Goal: Browse casually: Explore the website without a specific task or goal

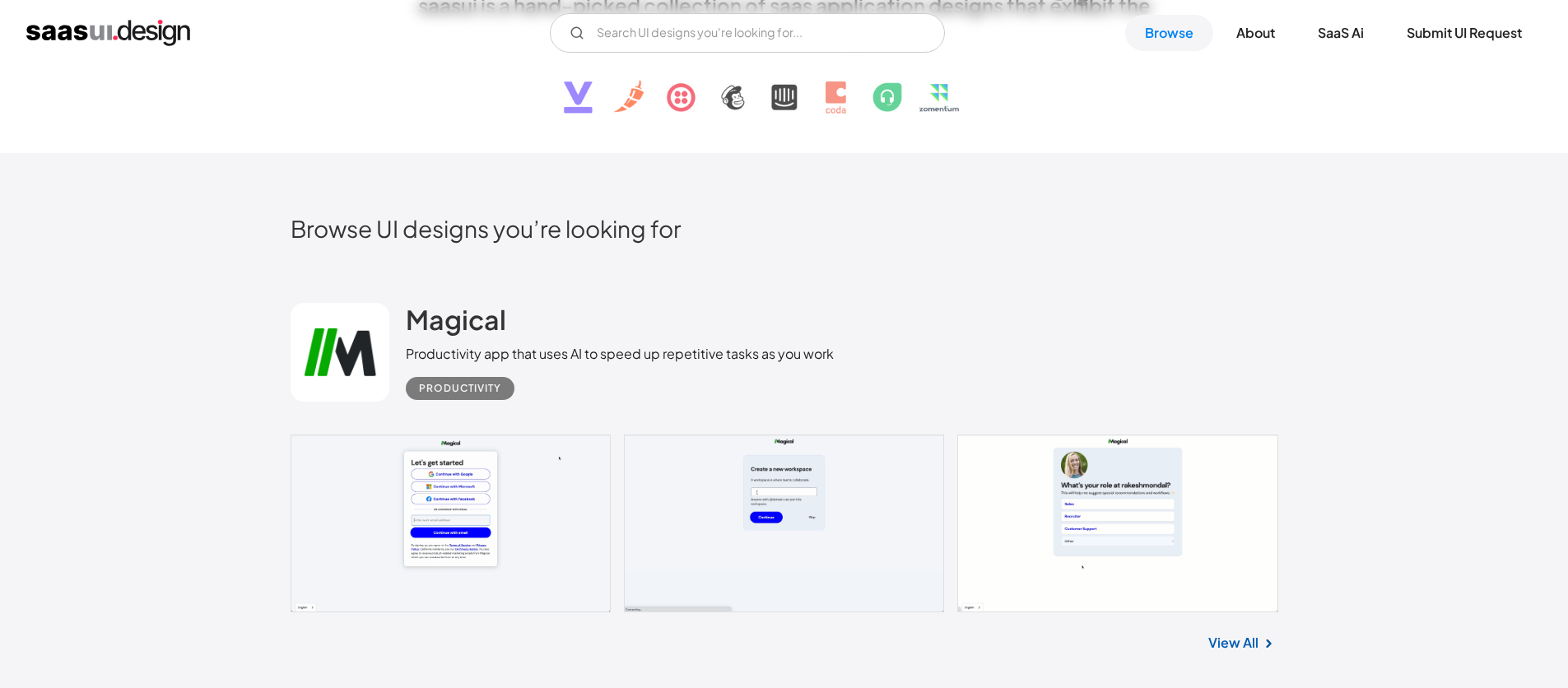
scroll to position [290, 0]
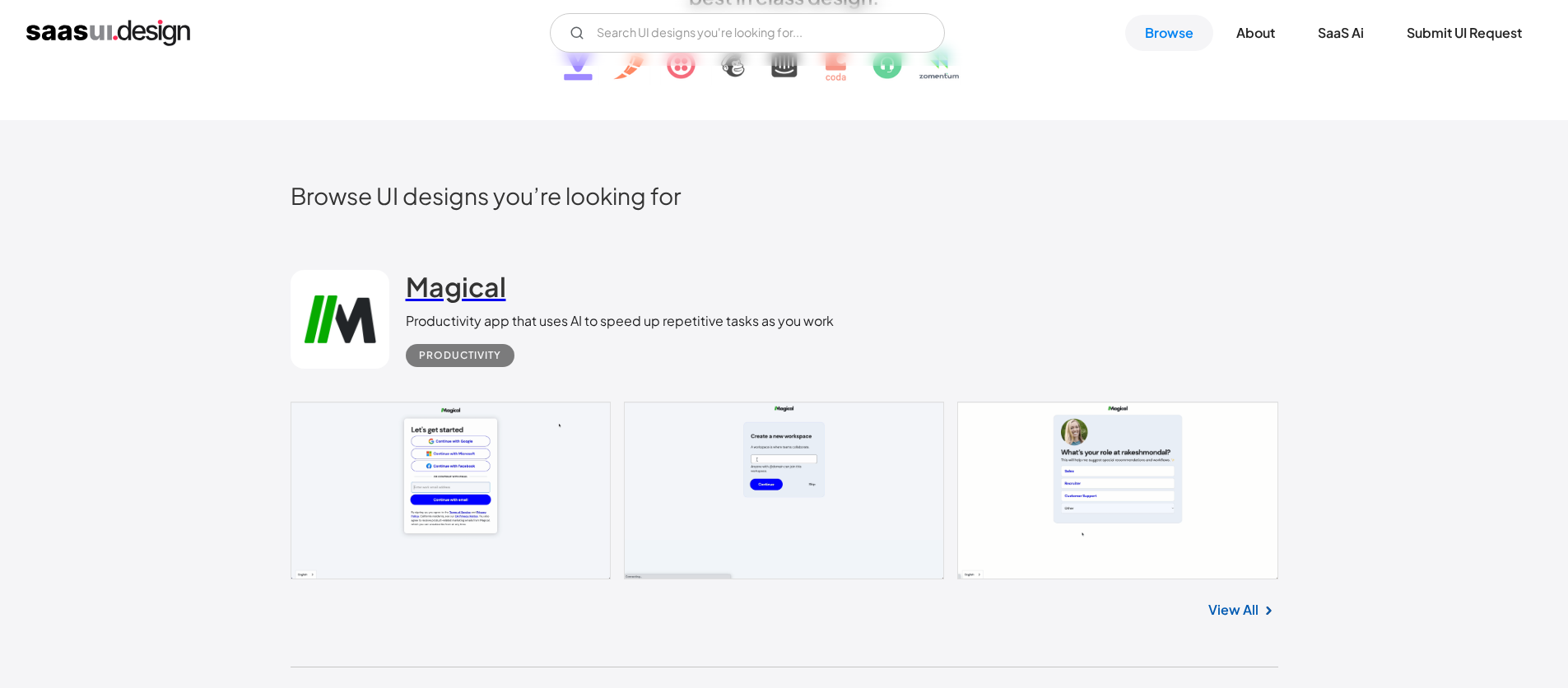
click at [482, 290] on h2 "Magical" at bounding box center [455, 286] width 100 height 33
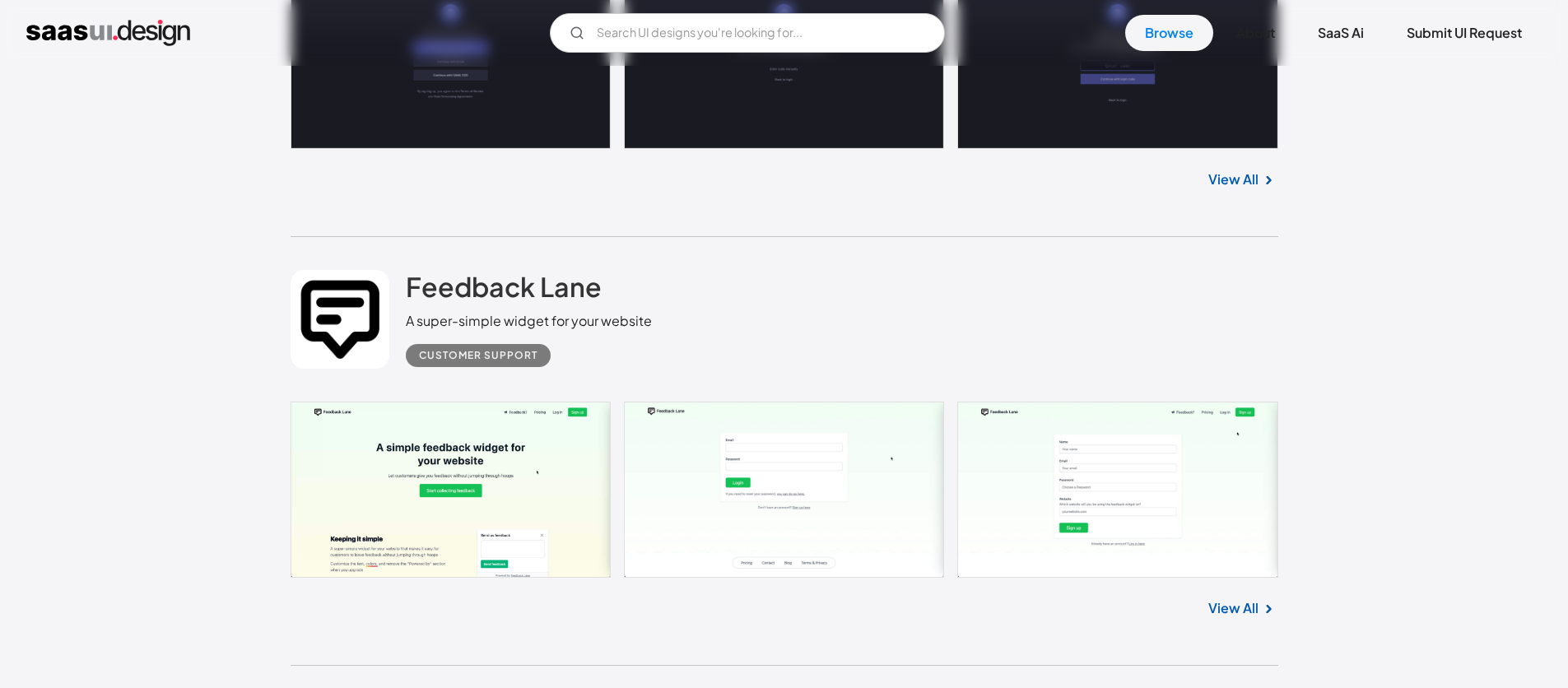
scroll to position [8885, 0]
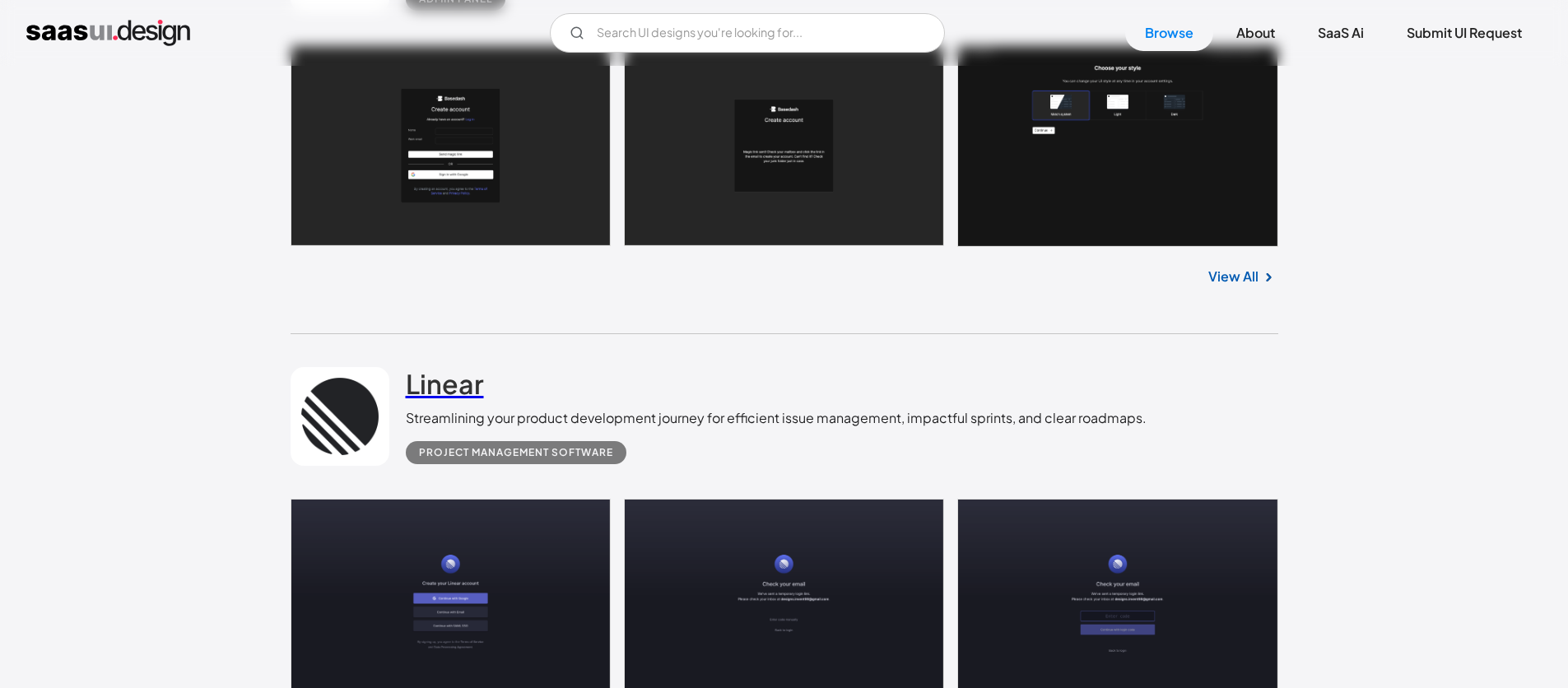
click at [454, 388] on h2 "Linear" at bounding box center [444, 384] width 79 height 33
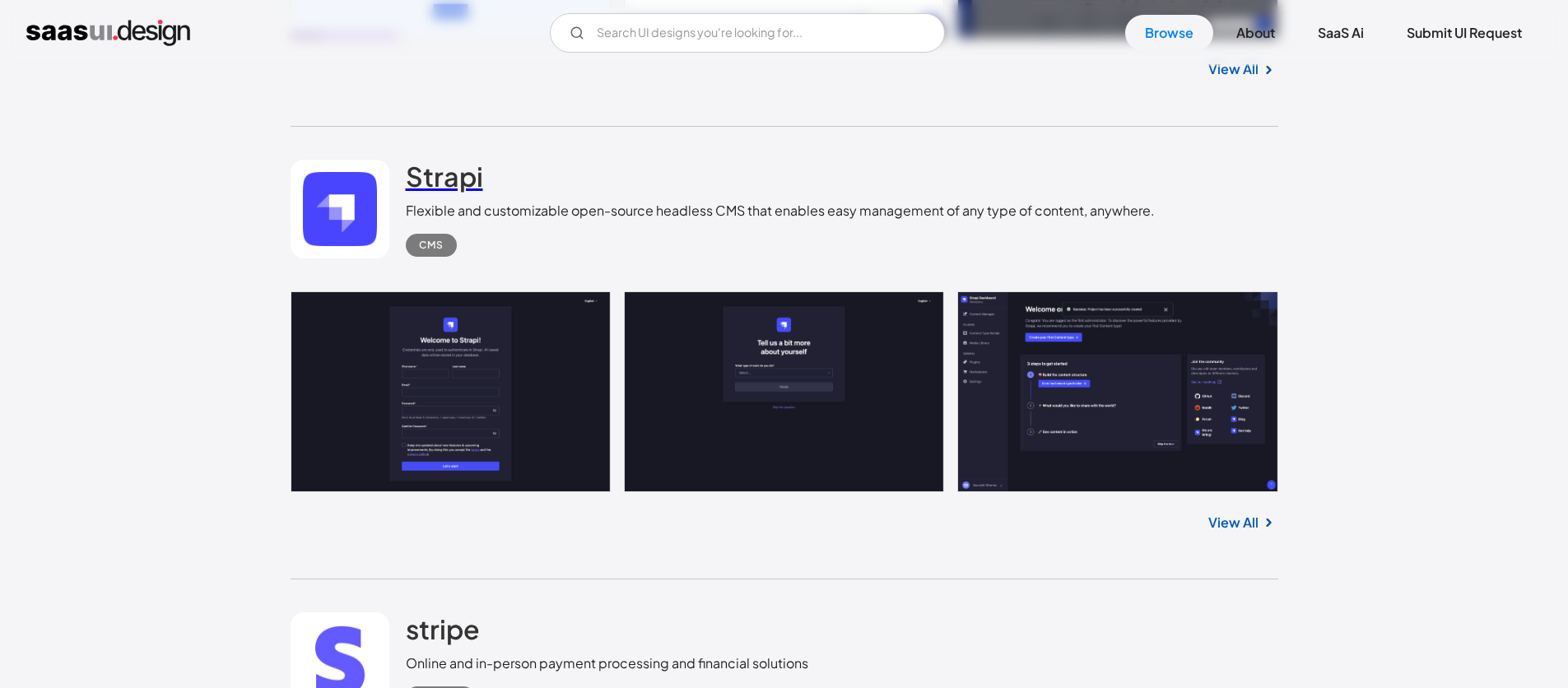
scroll to position [12590, 0]
click at [443, 177] on h2 "Strapi" at bounding box center [444, 177] width 78 height 33
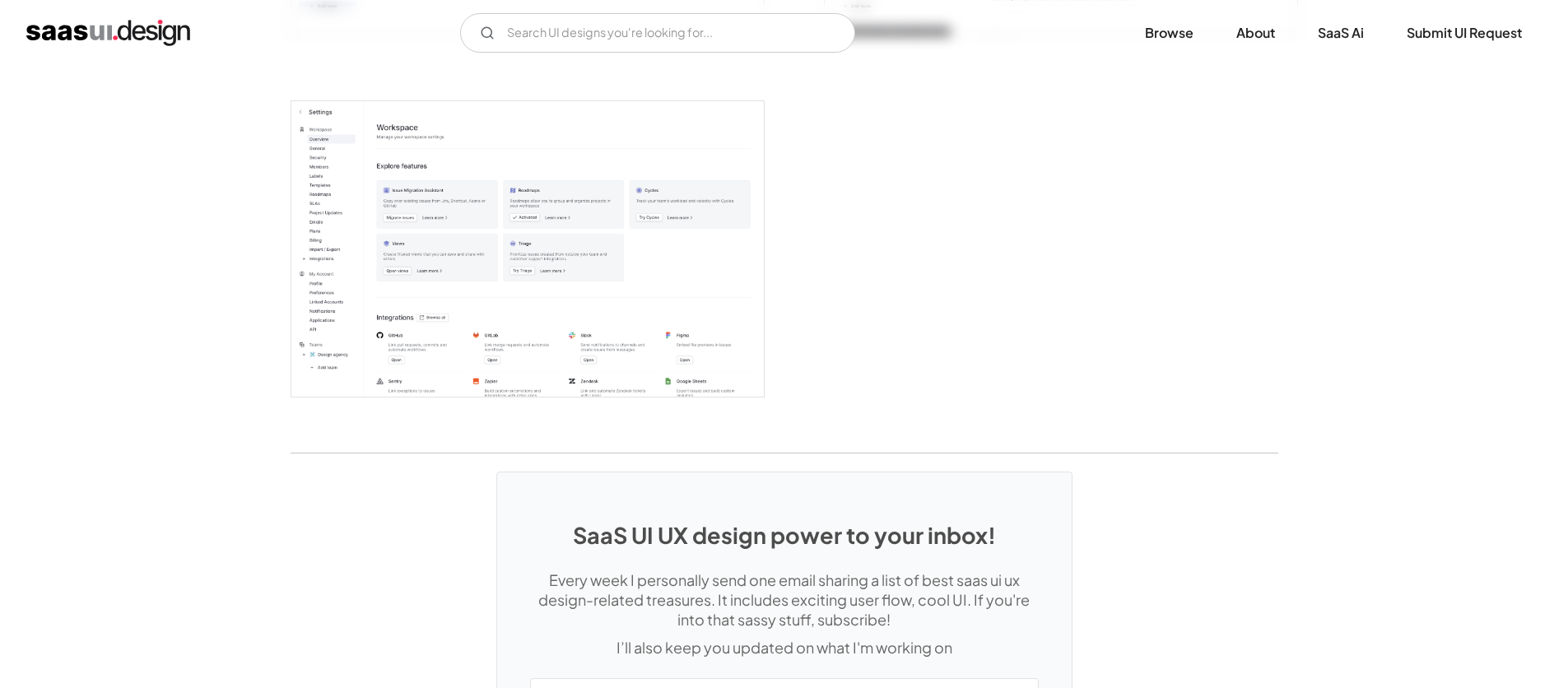
scroll to position [4173, 0]
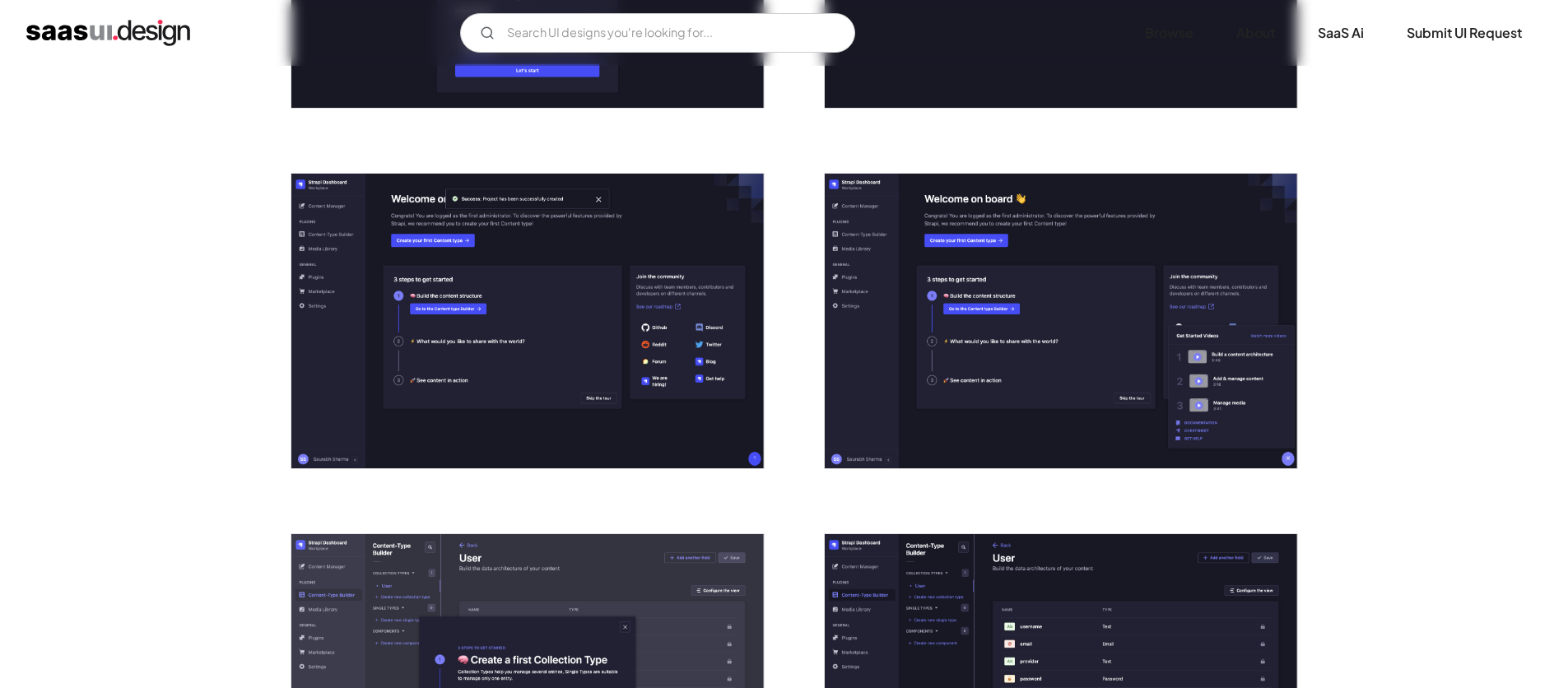
scroll to position [508, 0]
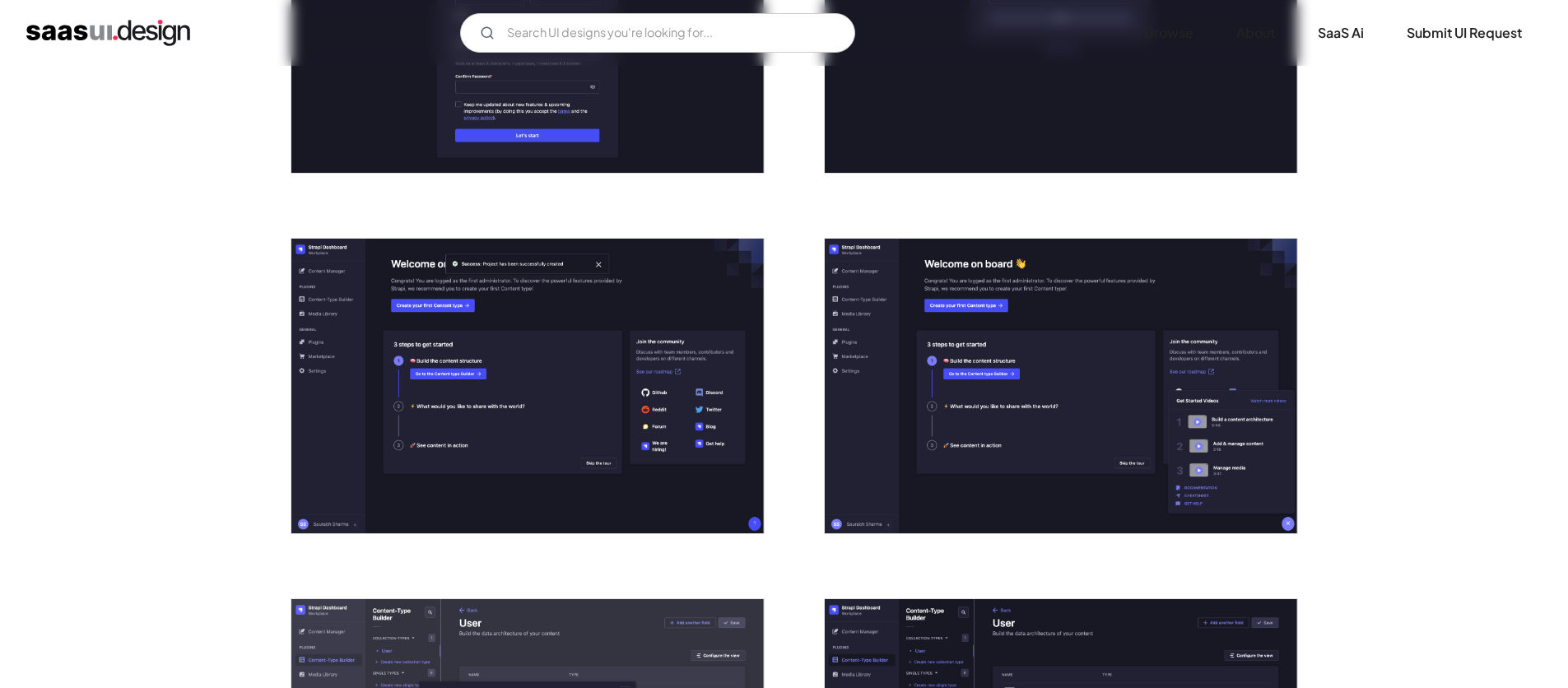
click at [972, 396] on img "open lightbox" at bounding box center [1061, 386] width 472 height 295
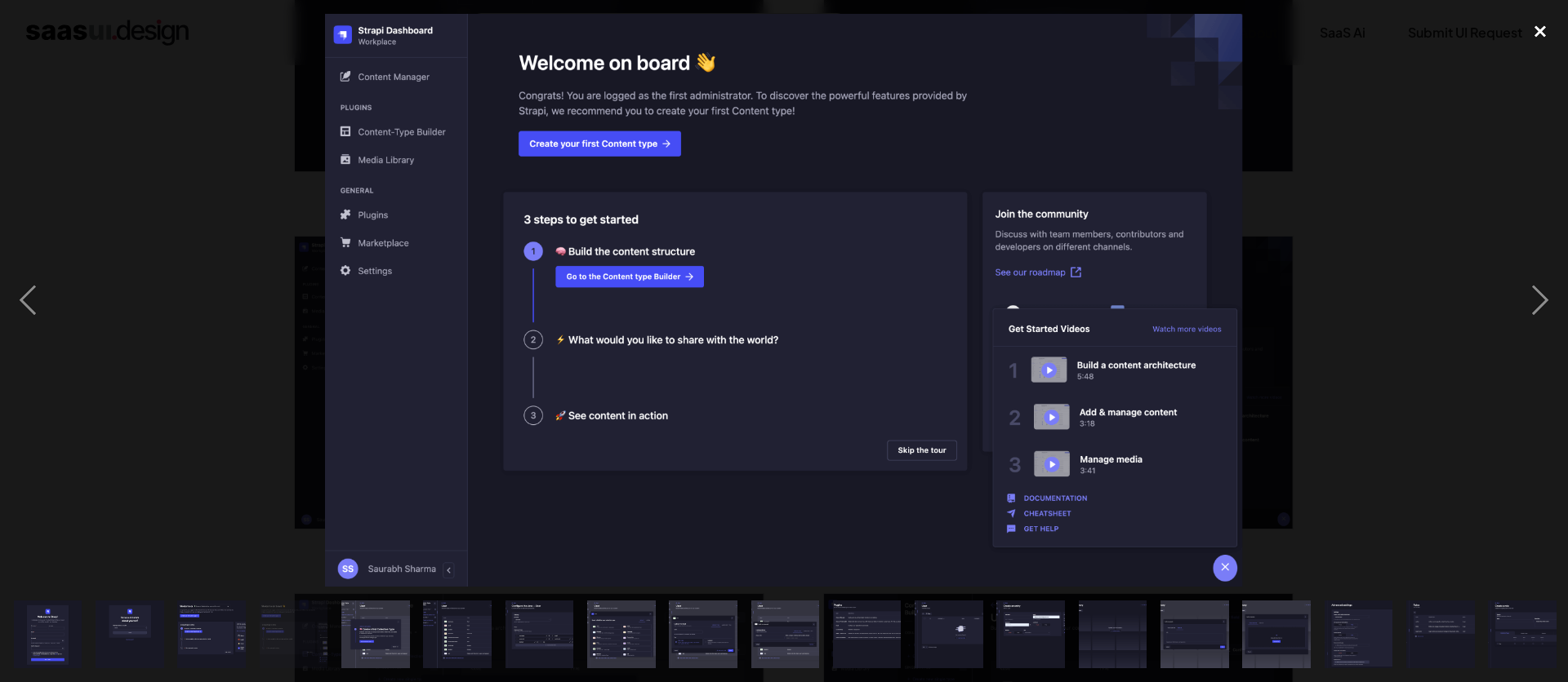
click at [1531, 31] on div "close lightbox" at bounding box center [1540, 31] width 56 height 36
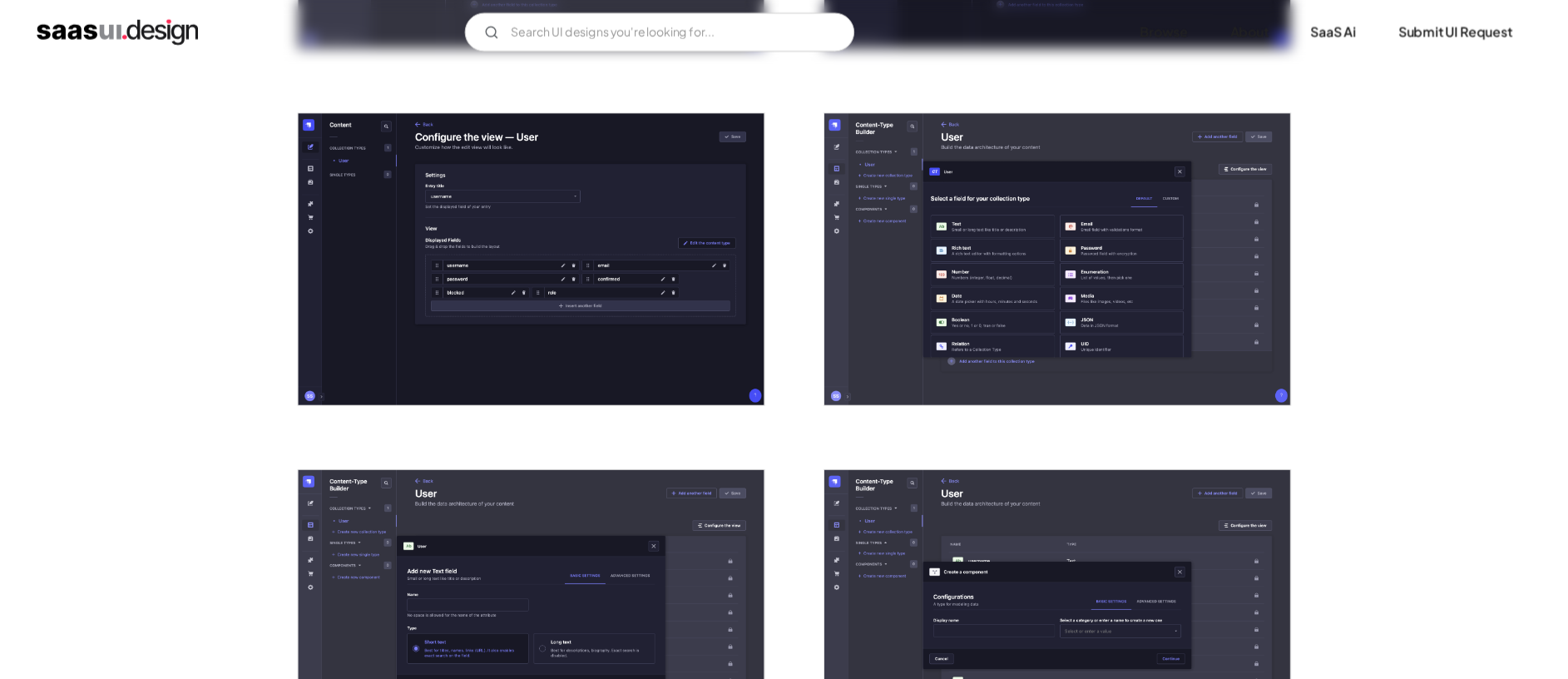
scroll to position [1371, 0]
